Goal: Obtain resource: Obtain resource

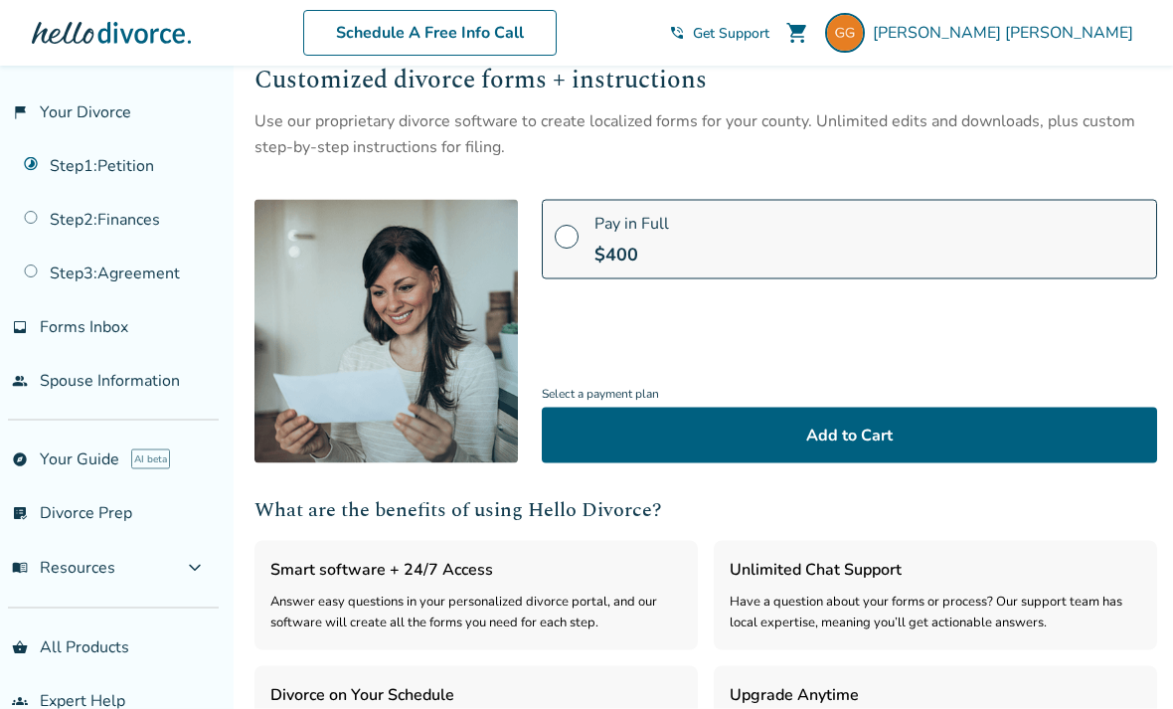
scroll to position [107, 0]
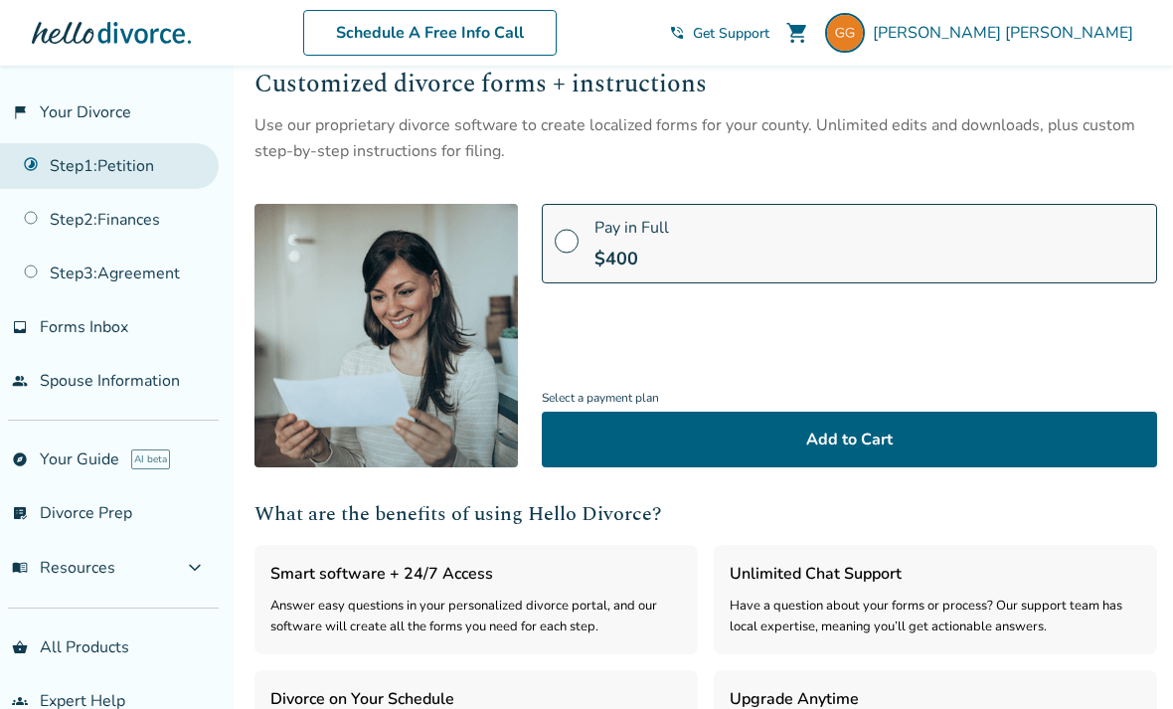
click at [88, 166] on link "Step 1 : Petition" at bounding box center [109, 166] width 219 height 46
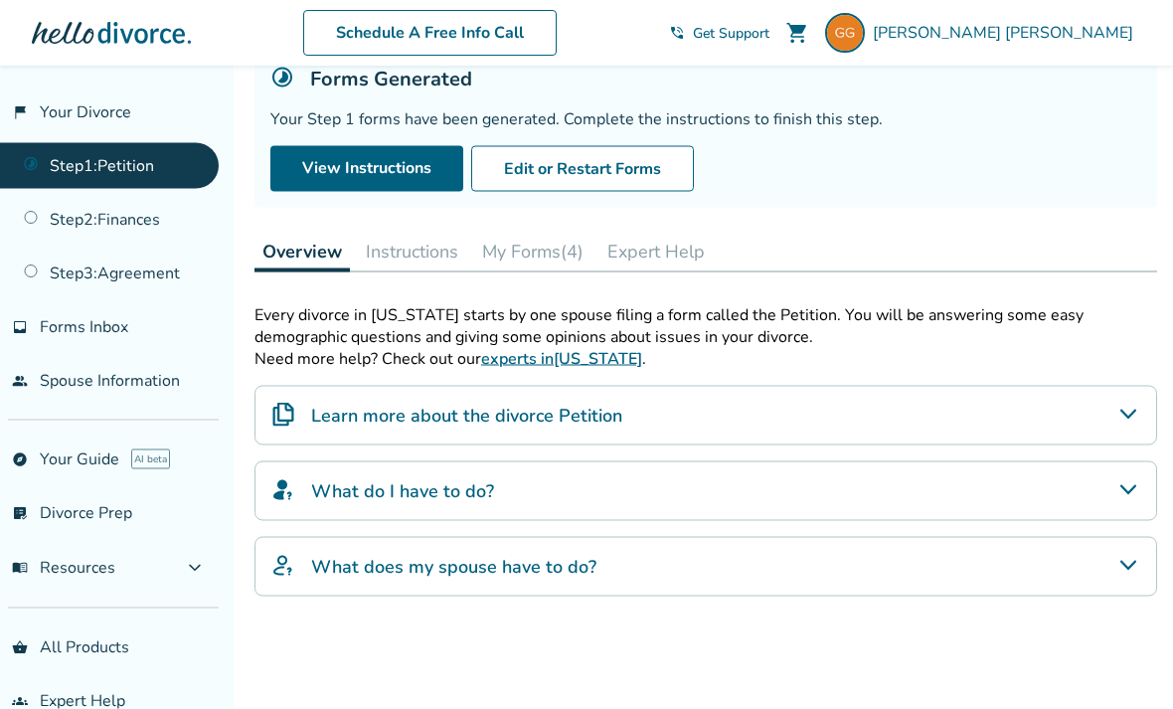
scroll to position [146, 0]
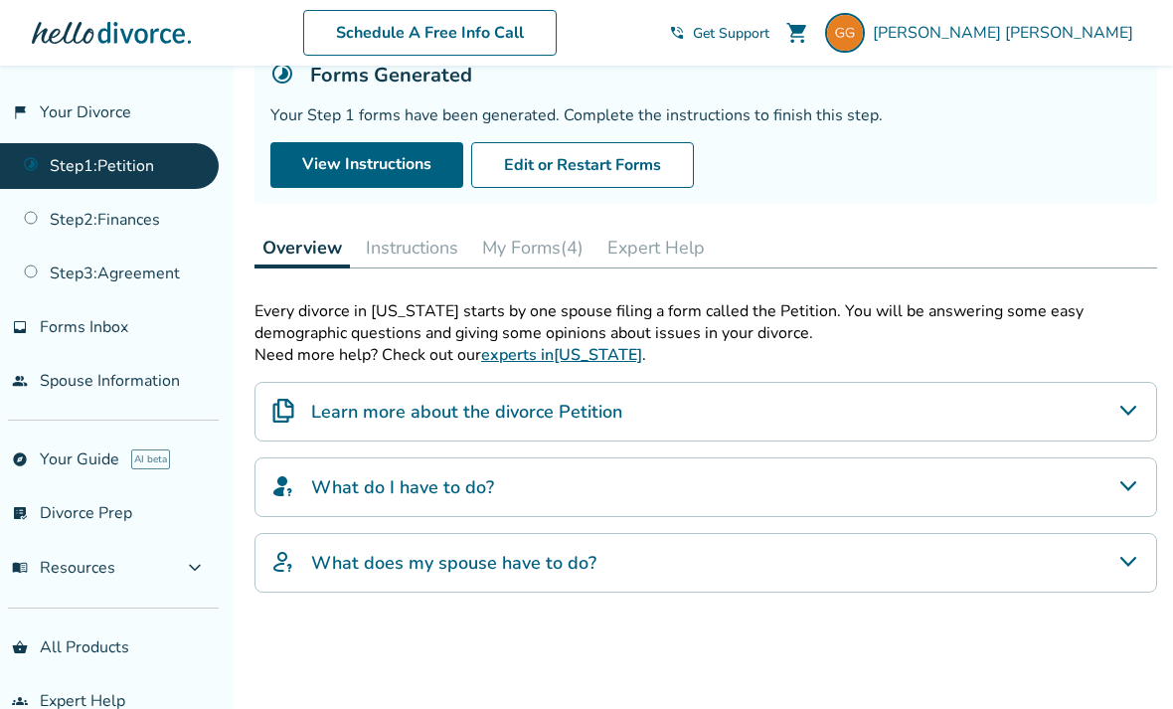
click at [549, 253] on button "My Forms (4)" at bounding box center [532, 248] width 117 height 40
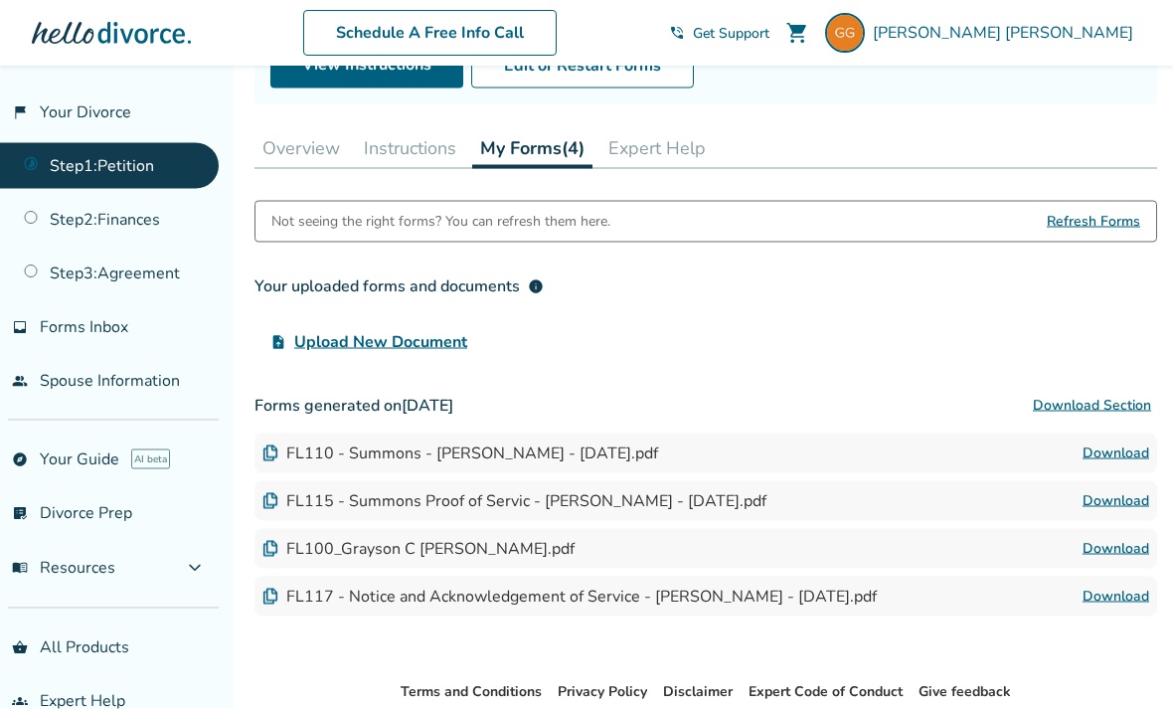
scroll to position [247, 0]
click at [649, 460] on div "FL110 - Summons - [PERSON_NAME] - [DATE].pdf" at bounding box center [460, 452] width 396 height 22
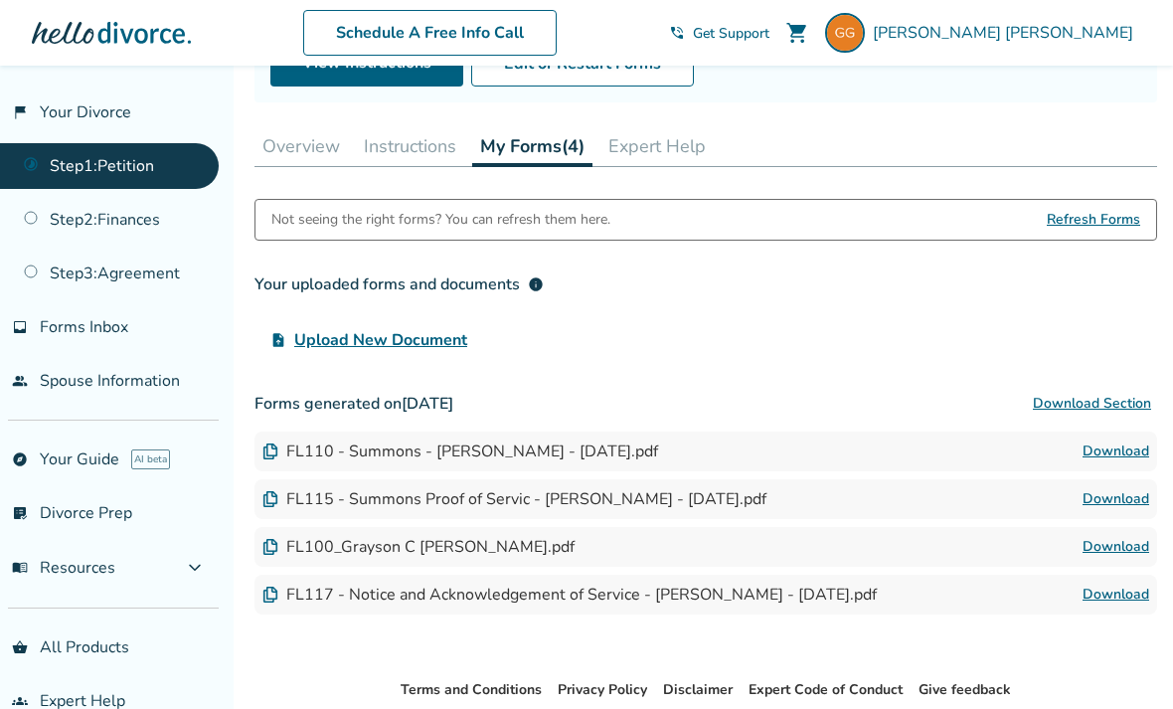
click at [1106, 455] on link "Download" at bounding box center [1116, 451] width 67 height 24
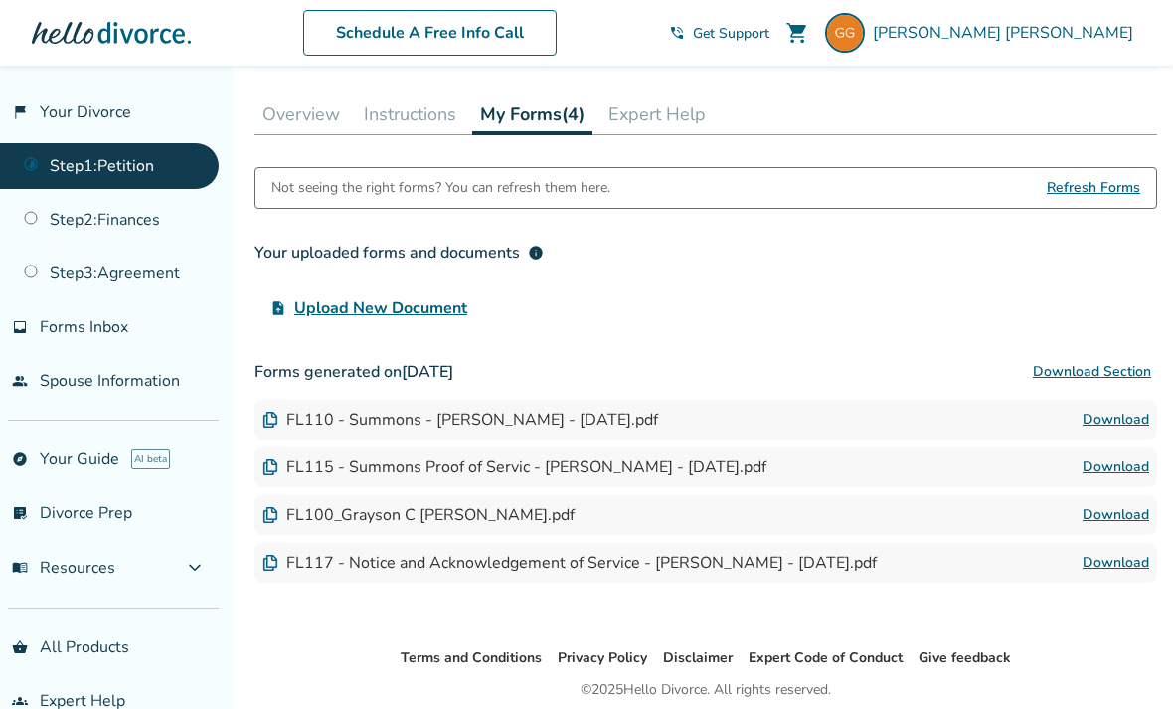
click at [1106, 432] on link "Download" at bounding box center [1116, 420] width 67 height 24
click at [1117, 472] on link "Download" at bounding box center [1116, 467] width 67 height 24
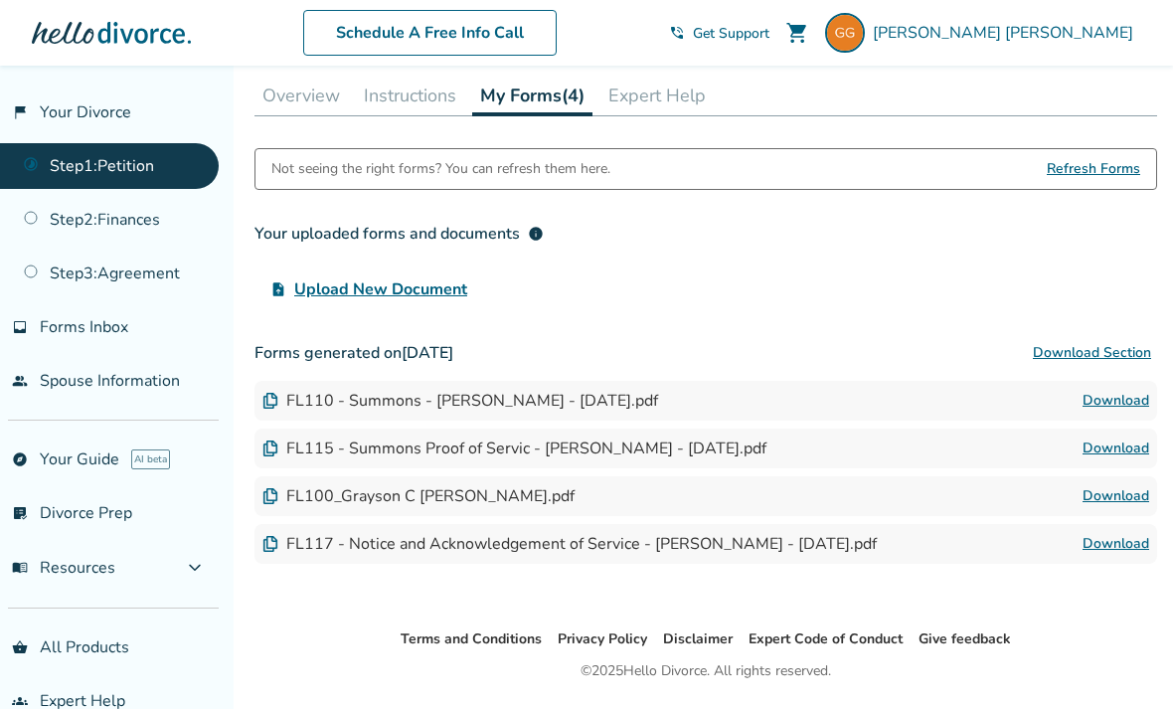
click at [272, 405] on img at bounding box center [270, 401] width 16 height 16
click at [426, 101] on button "Instructions" at bounding box center [410, 96] width 108 height 40
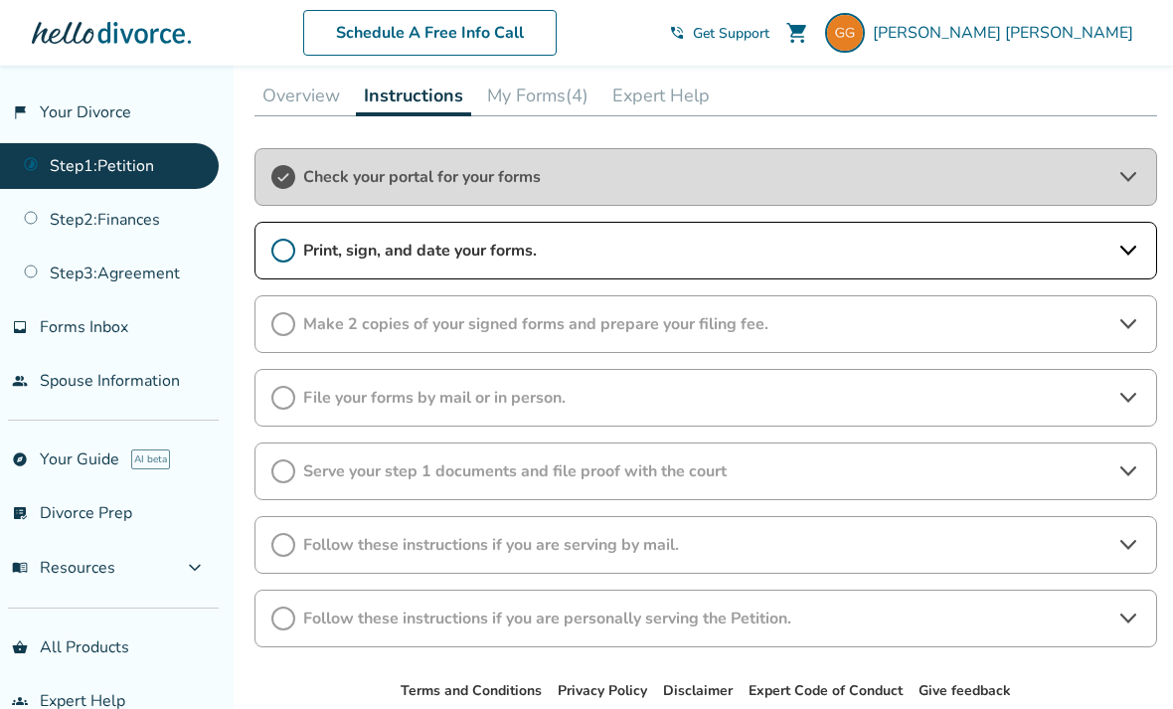
click at [1124, 259] on icon at bounding box center [1129, 251] width 24 height 24
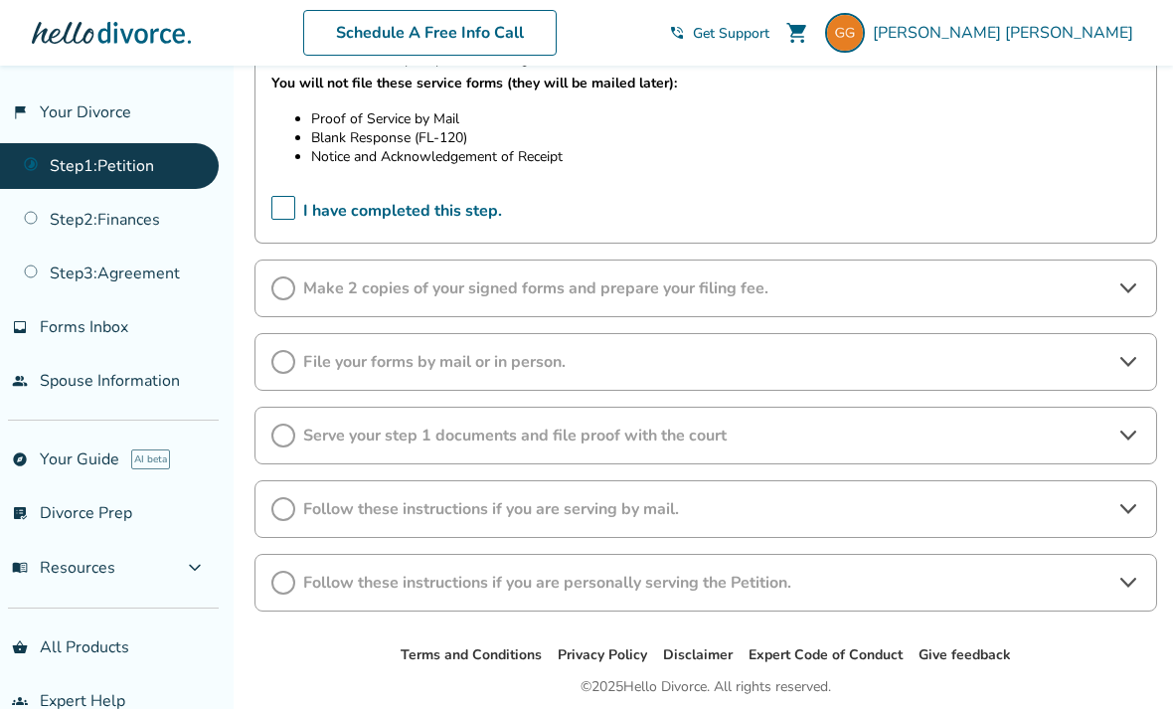
scroll to position [565, 0]
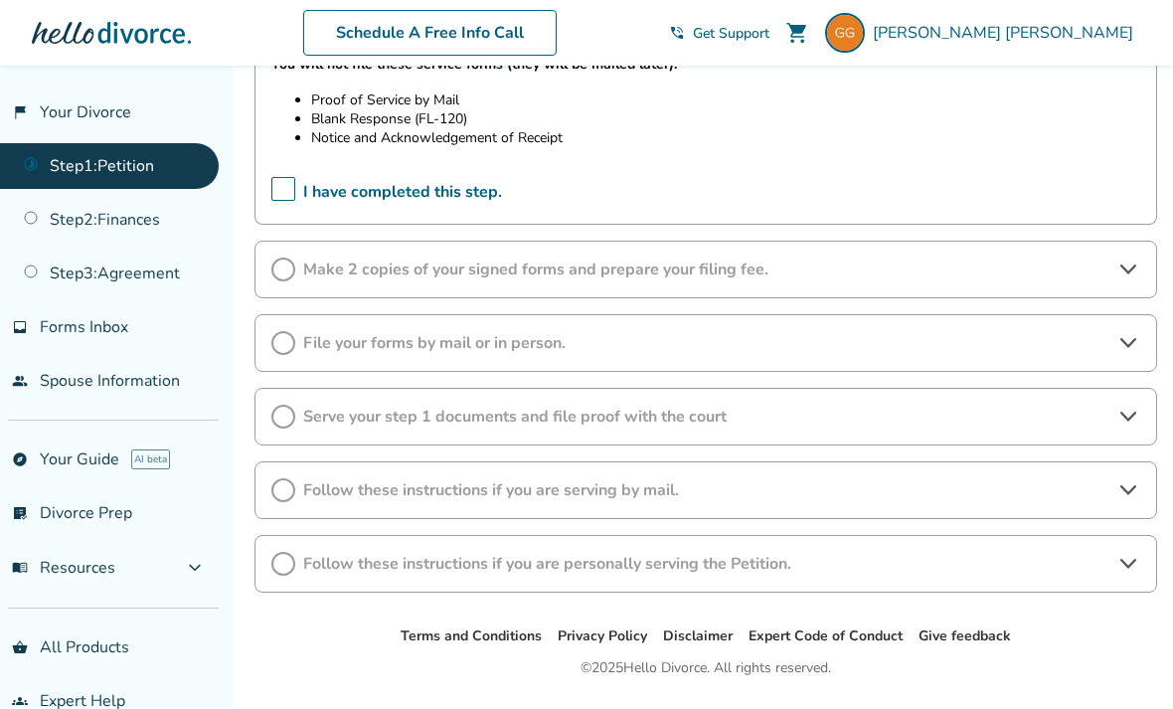
click at [1103, 292] on div "Make 2 copies of your signed forms and prepare your filing fee." at bounding box center [706, 270] width 903 height 58
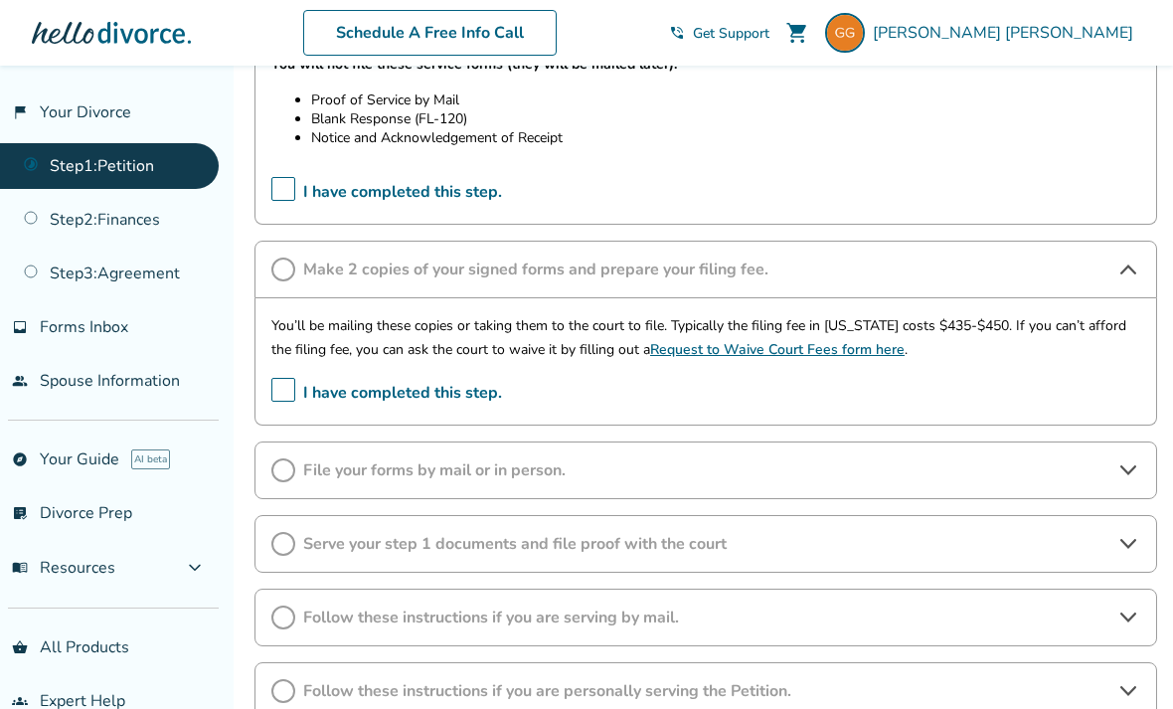
click at [1113, 483] on div "File your forms by mail or in person." at bounding box center [706, 470] width 903 height 58
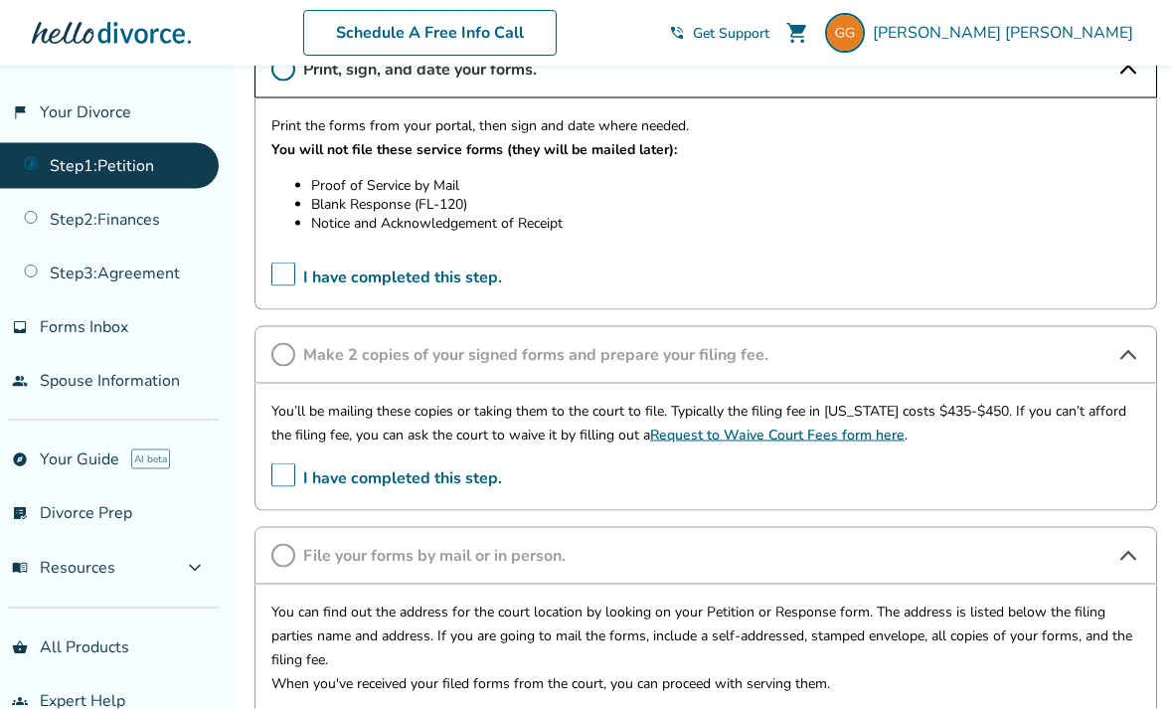
scroll to position [475, 0]
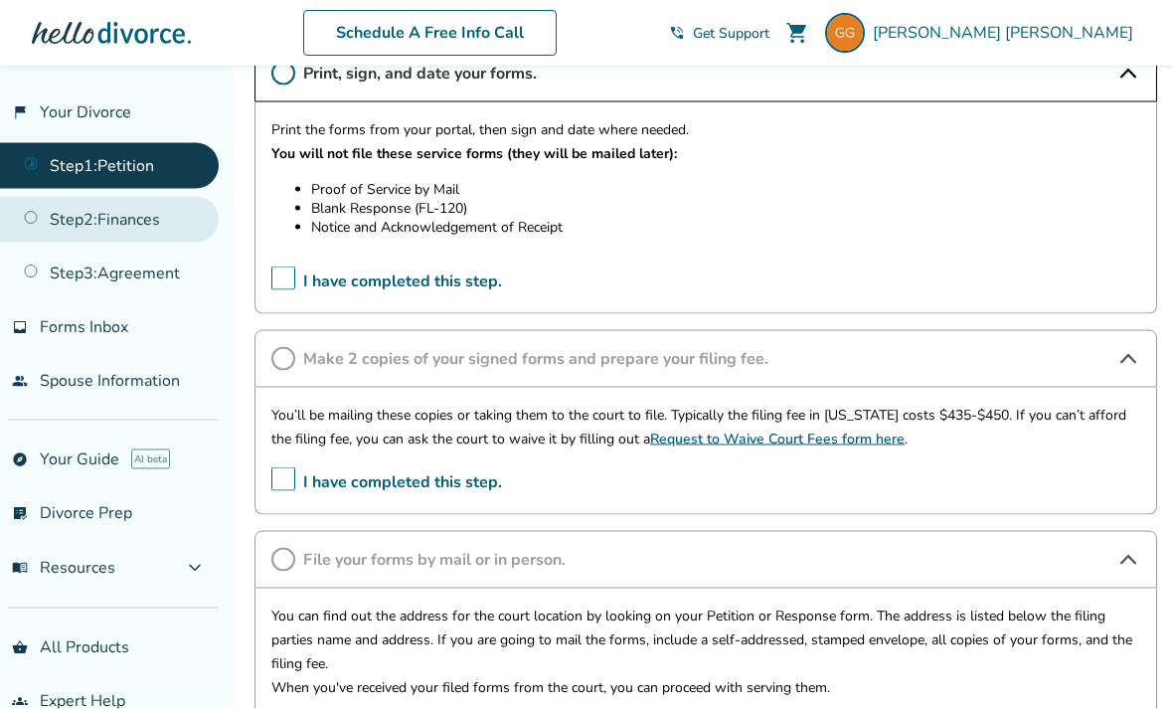
click at [141, 232] on link "Step 2 : Finances" at bounding box center [109, 220] width 219 height 46
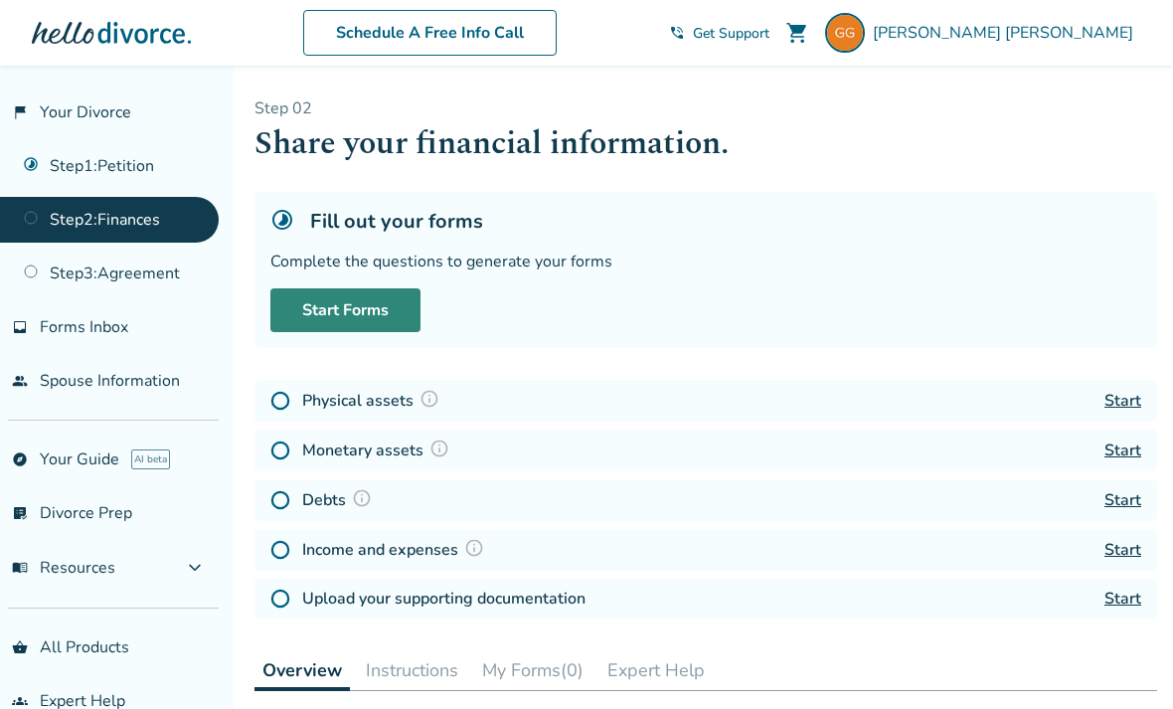
click at [382, 297] on link "Start Forms" at bounding box center [345, 310] width 150 height 44
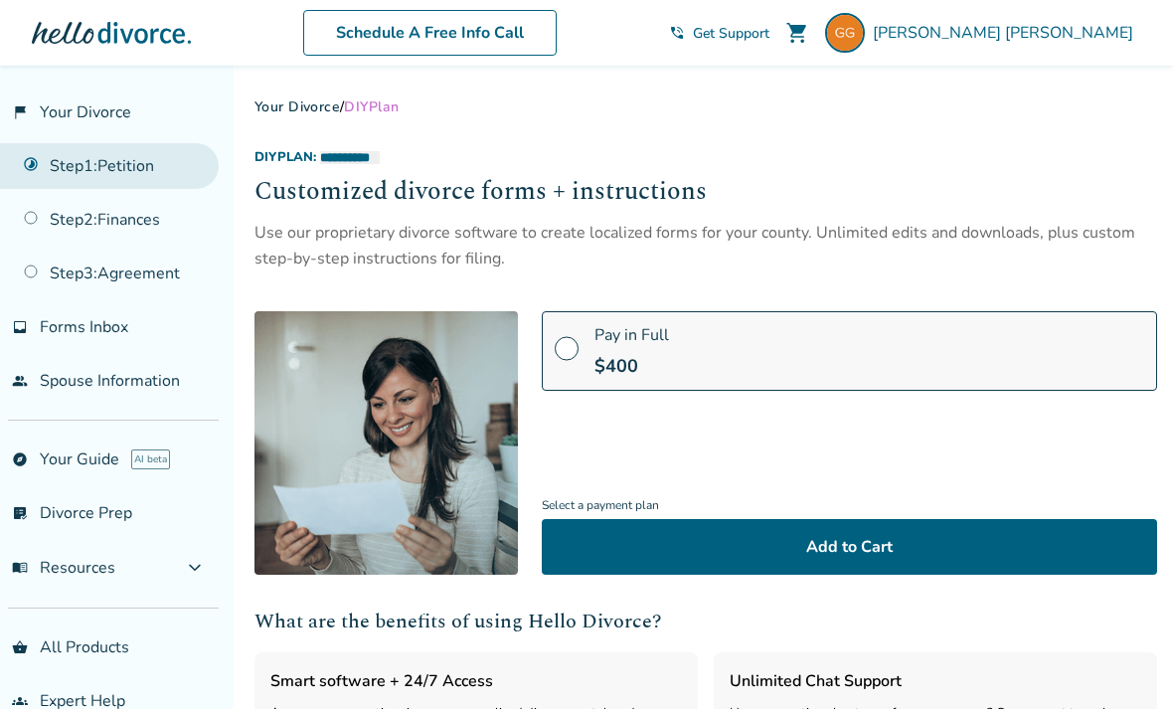
click at [137, 160] on link "Step 1 : Petition" at bounding box center [109, 166] width 219 height 46
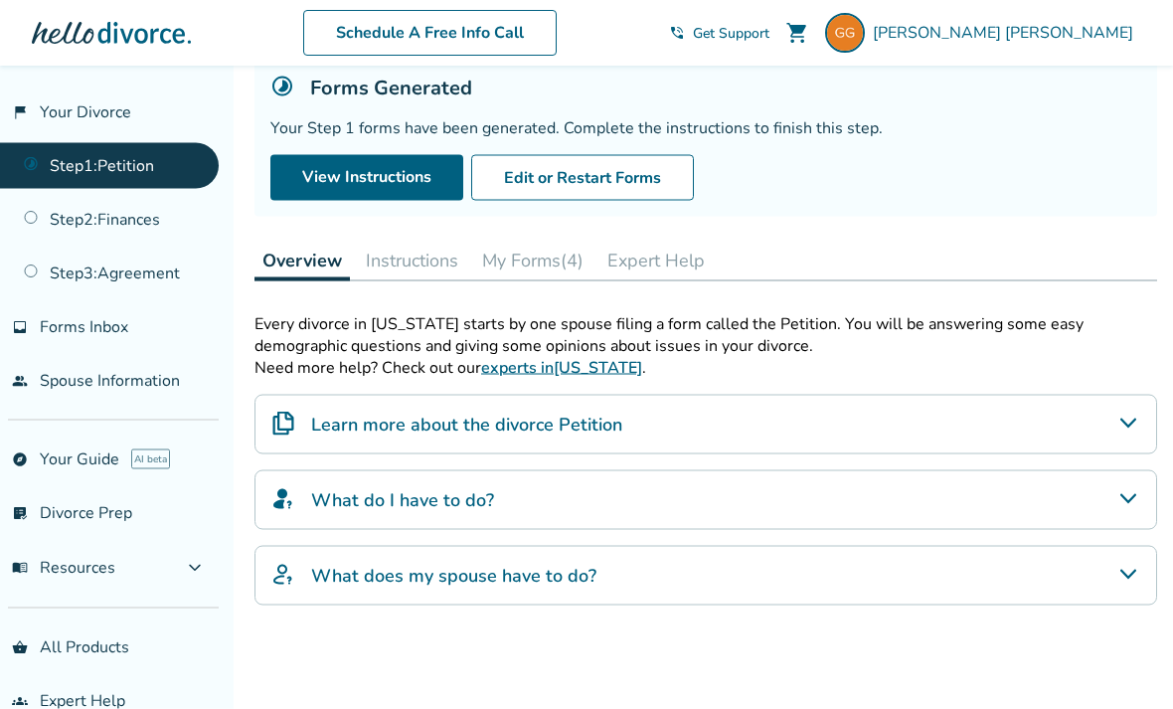
scroll to position [134, 0]
click at [412, 269] on button "Instructions" at bounding box center [412, 260] width 108 height 40
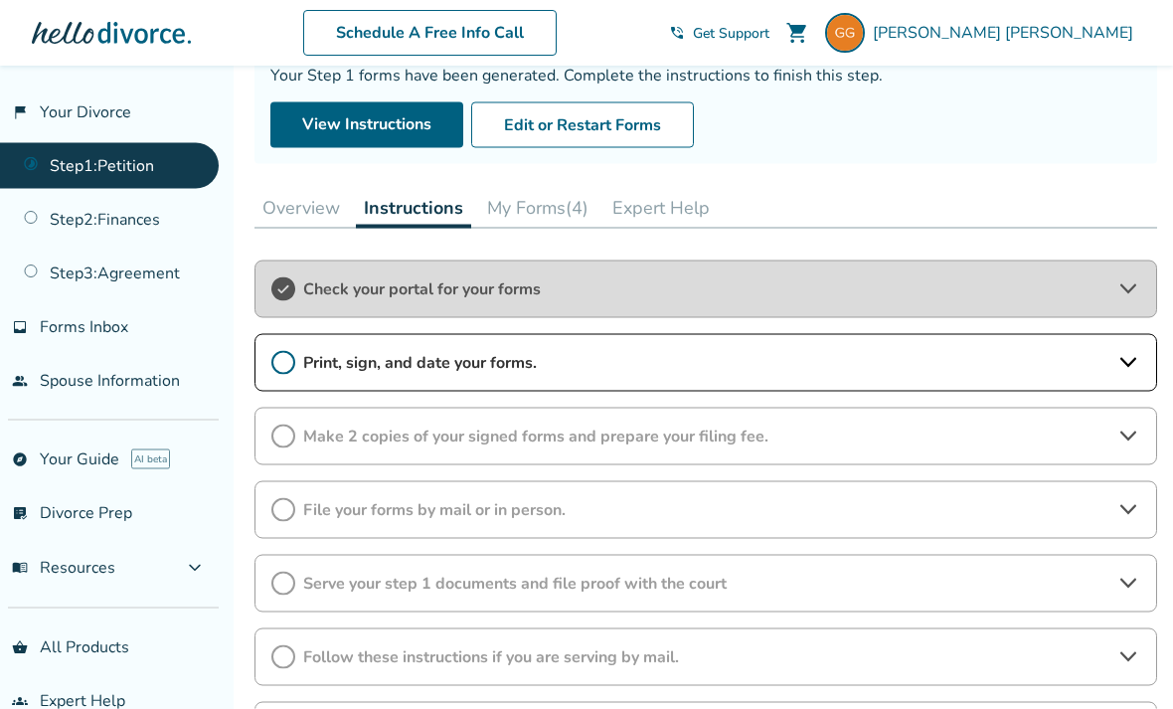
scroll to position [187, 0]
click at [1039, 289] on span "Check your portal for your forms" at bounding box center [705, 288] width 805 height 22
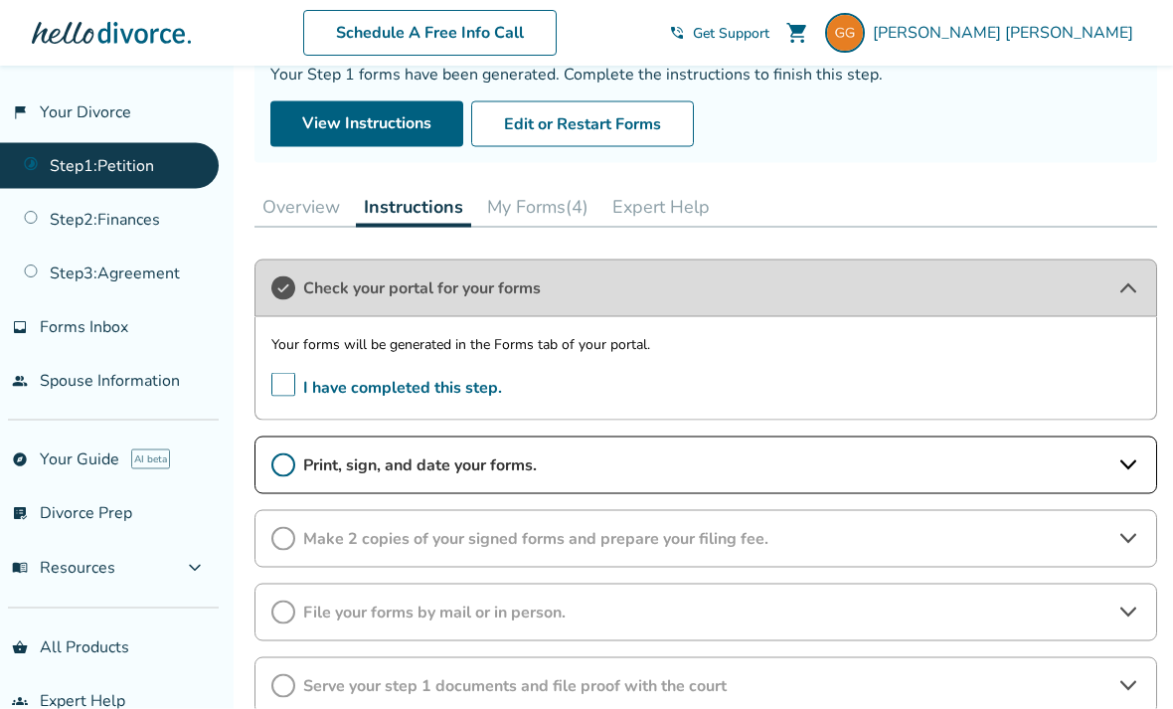
scroll to position [188, 0]
click at [528, 209] on button "My Forms (4)" at bounding box center [537, 206] width 117 height 40
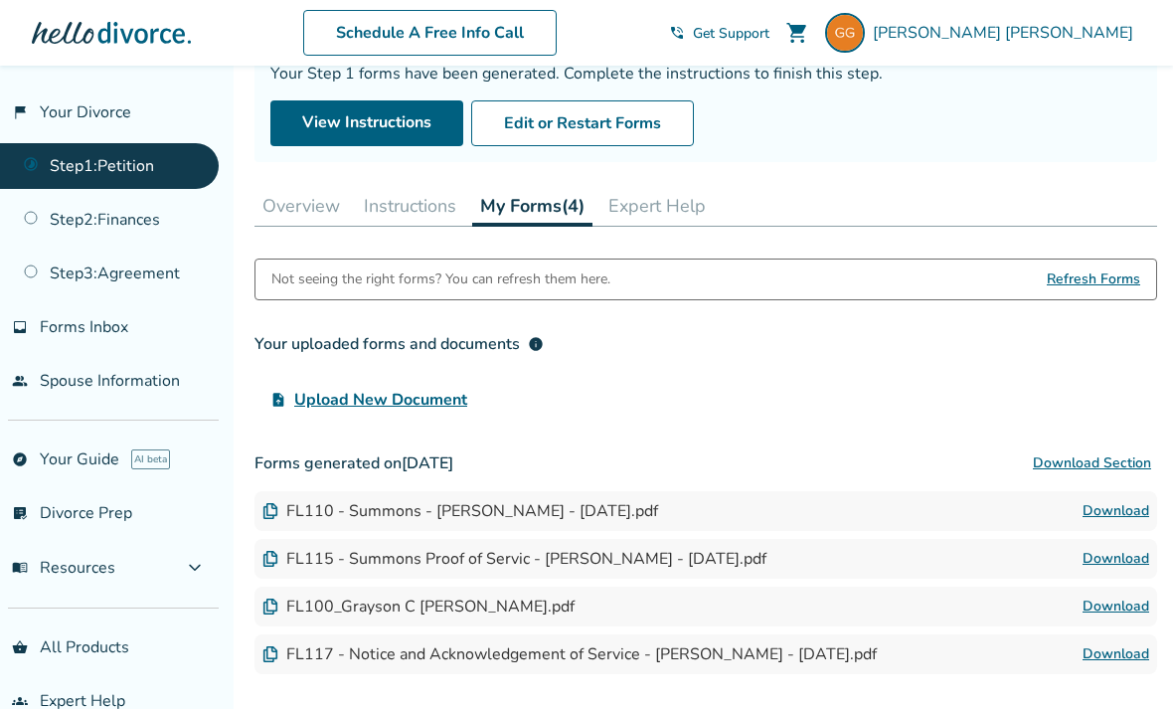
click at [626, 518] on div "FL110 - Summons - [PERSON_NAME] - [DATE].pdf" at bounding box center [460, 511] width 396 height 22
click at [1117, 516] on link "Download" at bounding box center [1116, 511] width 67 height 24
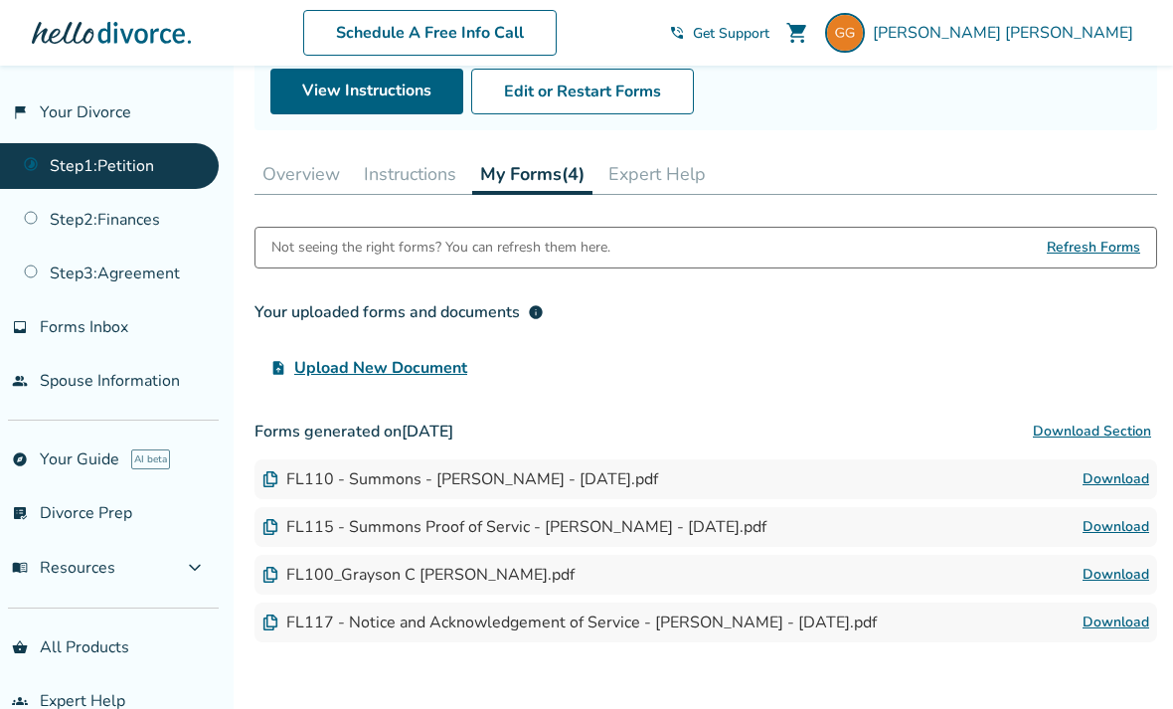
click at [599, 534] on div "FL115 - Summons Proof of Servic - [PERSON_NAME] - [DATE].pdf" at bounding box center [514, 527] width 504 height 22
click at [1128, 533] on link "Download" at bounding box center [1116, 527] width 67 height 24
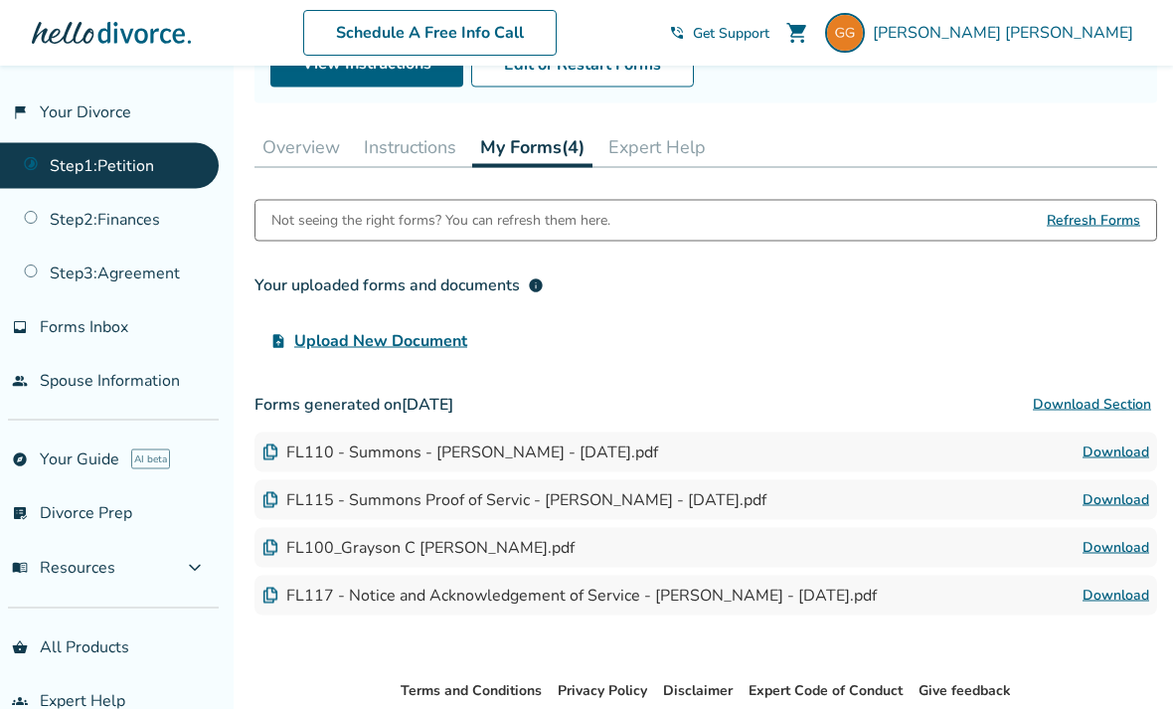
scroll to position [250, 0]
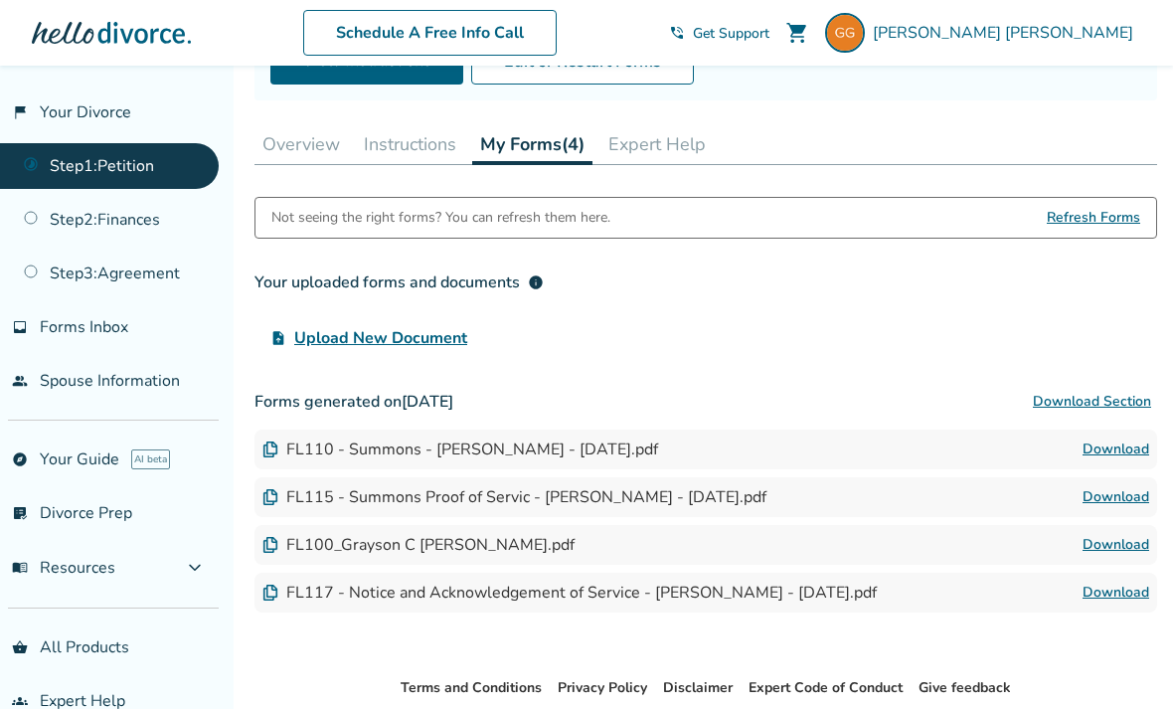
click at [1108, 554] on link "Download" at bounding box center [1116, 545] width 67 height 24
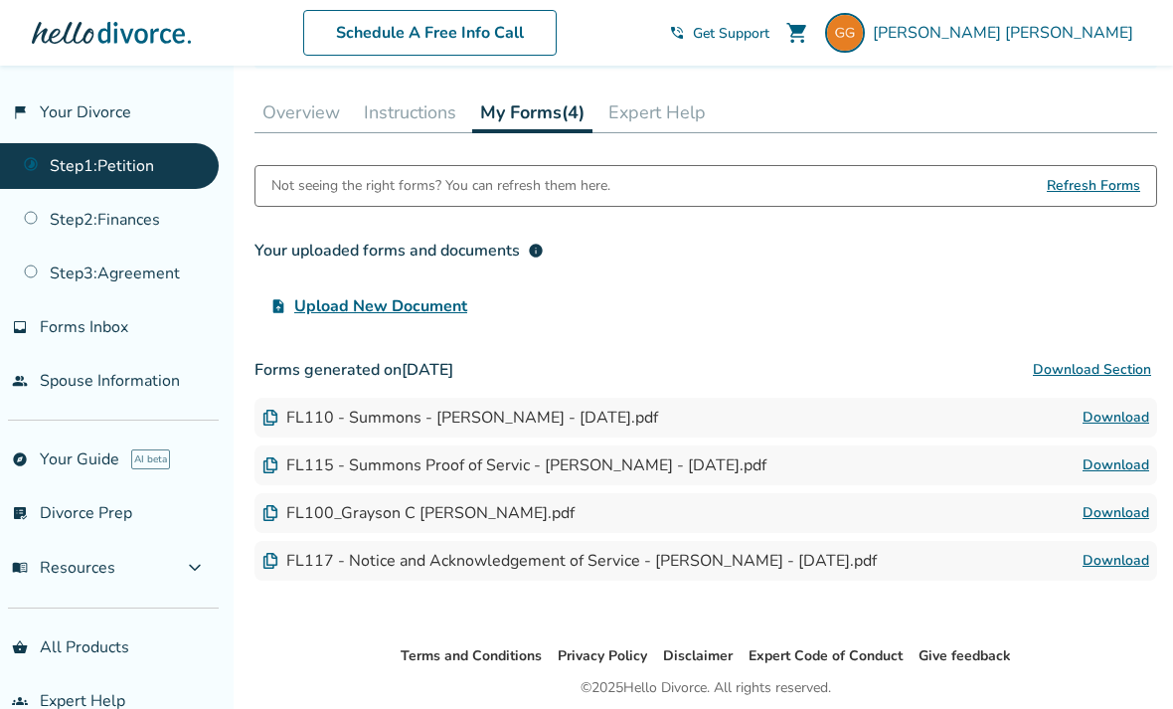
click at [1115, 524] on link "Download" at bounding box center [1116, 513] width 67 height 24
